Goal: Task Accomplishment & Management: Manage account settings

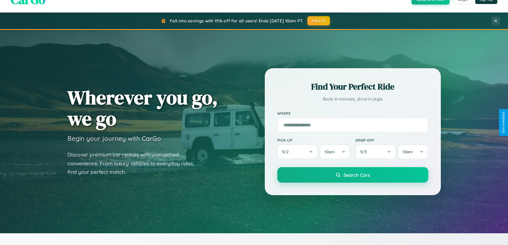
scroll to position [367, 0]
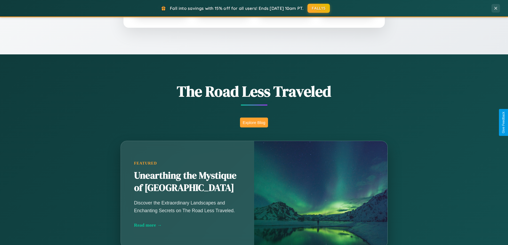
click at [254, 122] on button "Explore Blog" at bounding box center [254, 123] width 28 height 10
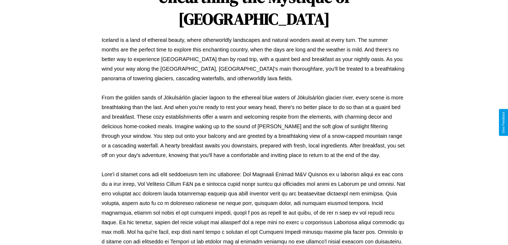
scroll to position [172, 0]
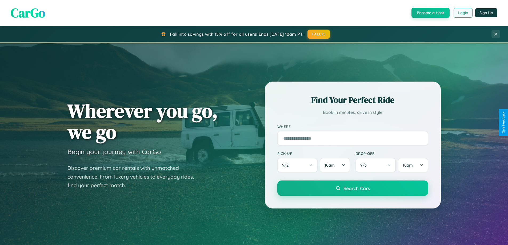
click at [462, 13] on button "Login" at bounding box center [462, 13] width 19 height 10
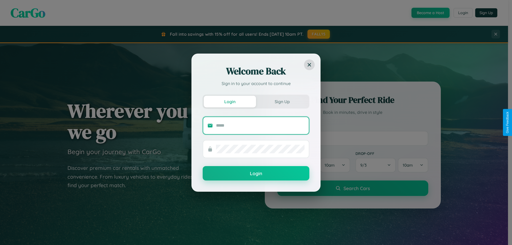
click at [260, 125] on input "text" at bounding box center [260, 125] width 88 height 9
type input "**********"
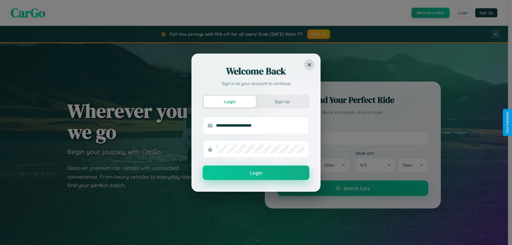
click at [256, 173] on button "Login" at bounding box center [256, 172] width 107 height 14
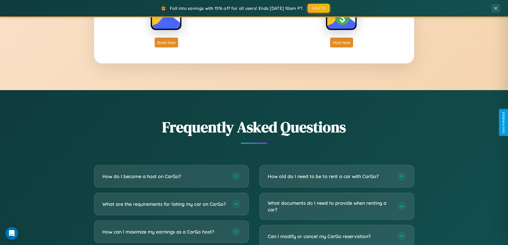
scroll to position [856, 0]
